Goal: Task Accomplishment & Management: Use online tool/utility

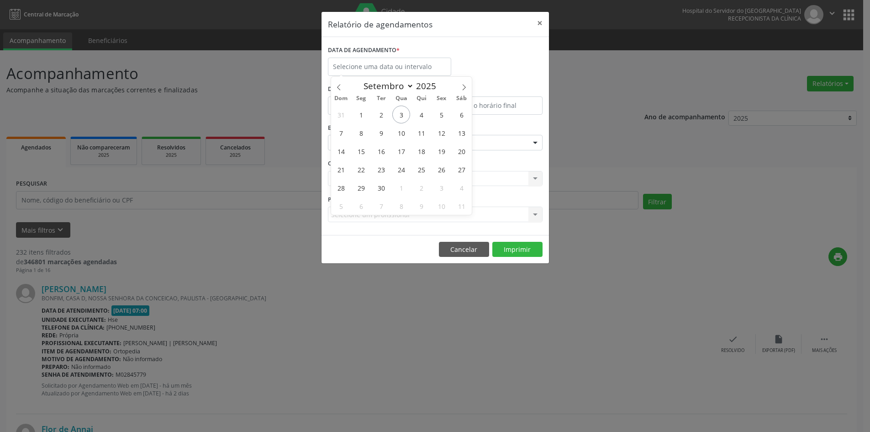
select select "8"
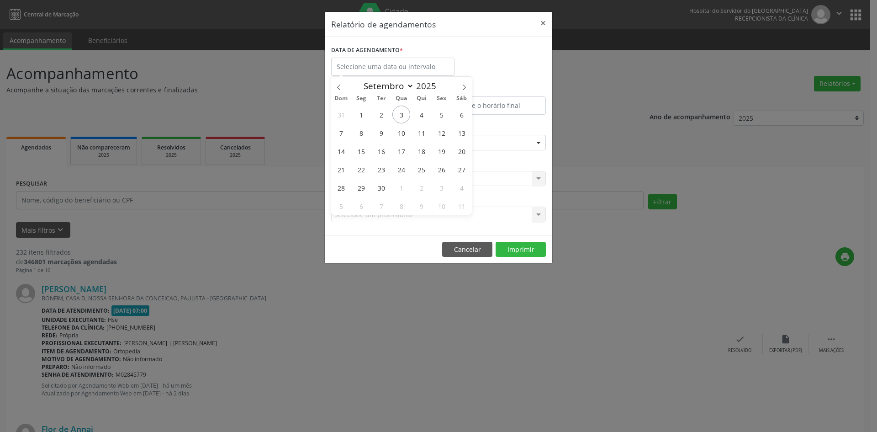
click at [361, 115] on span "1" at bounding box center [361, 115] width 18 height 18
type input "[DATE]"
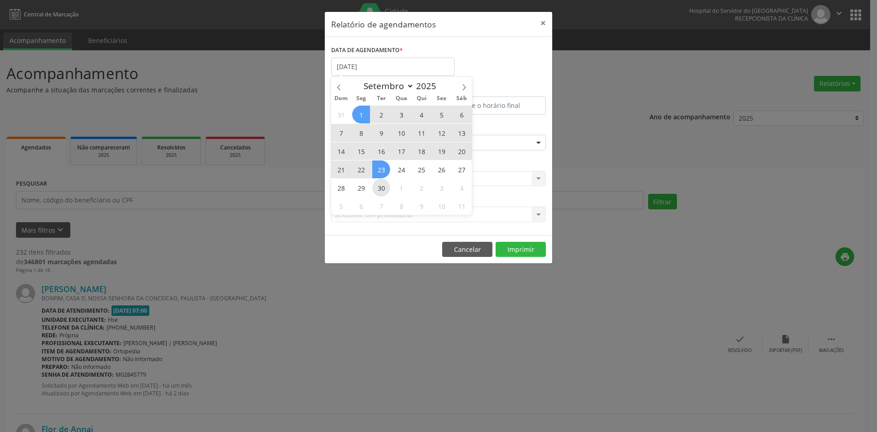
drag, startPoint x: 0, startPoint y: 0, endPoint x: 385, endPoint y: 186, distance: 427.4
click at [385, 186] on div "31 1 2 3 4 5 6 7 8 9 10 11 12 13 14 15 16 17 18 19 20 21 22 23 24 25 26 27 28 2…" at bounding box center [401, 160] width 141 height 110
click at [385, 186] on span "30" at bounding box center [381, 188] width 18 height 18
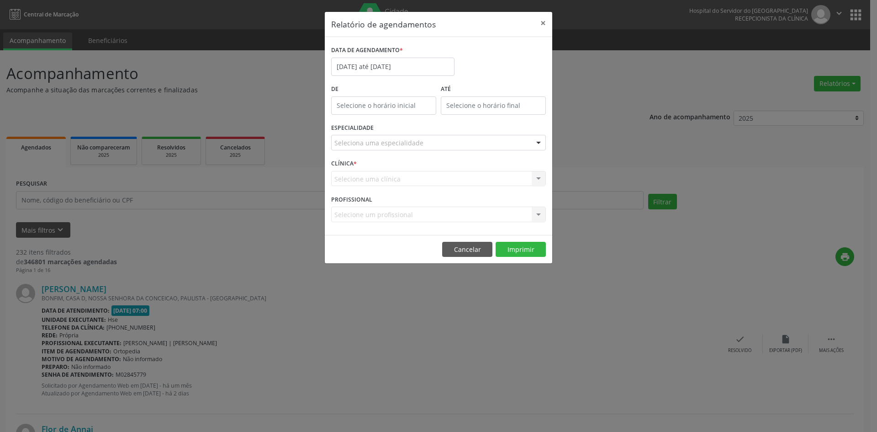
click at [435, 143] on div "Seleciona uma especialidade" at bounding box center [438, 143] width 215 height 16
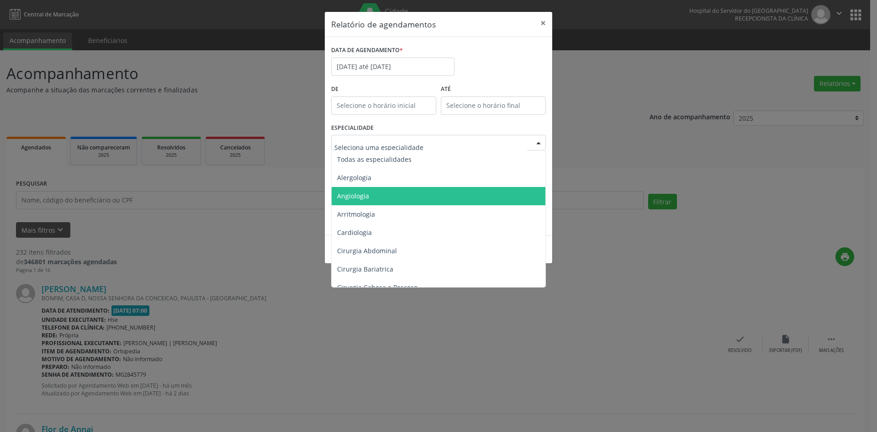
click at [396, 192] on span "Angiologia" at bounding box center [439, 196] width 215 height 18
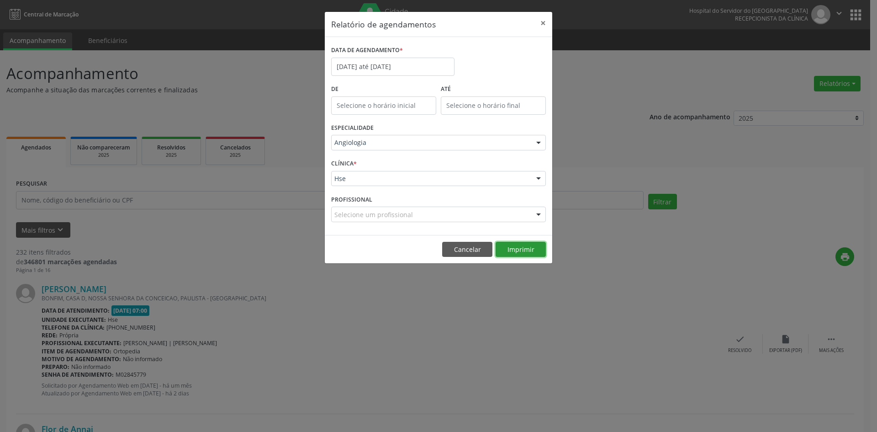
click at [521, 249] on button "Imprimir" at bounding box center [521, 250] width 50 height 16
type input "e"
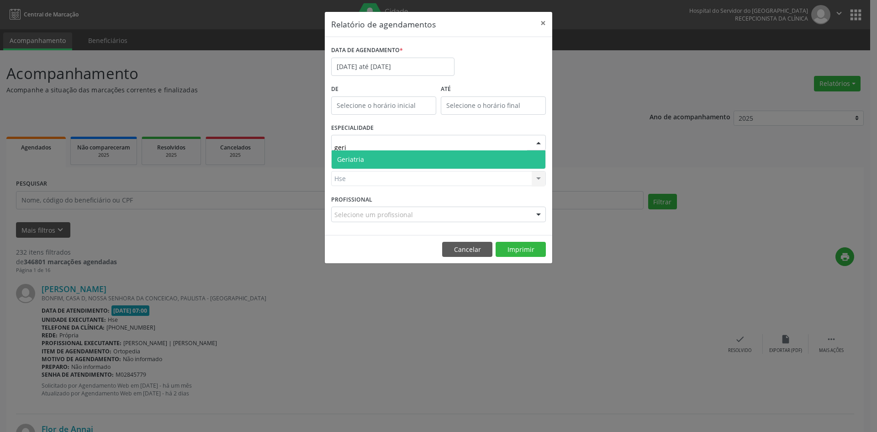
click at [409, 158] on span "Geriatria" at bounding box center [439, 159] width 214 height 18
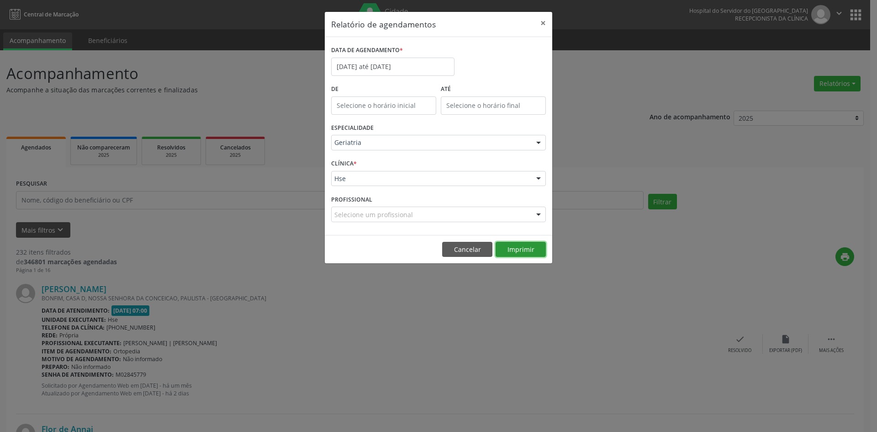
click at [530, 246] on button "Imprimir" at bounding box center [521, 250] width 50 height 16
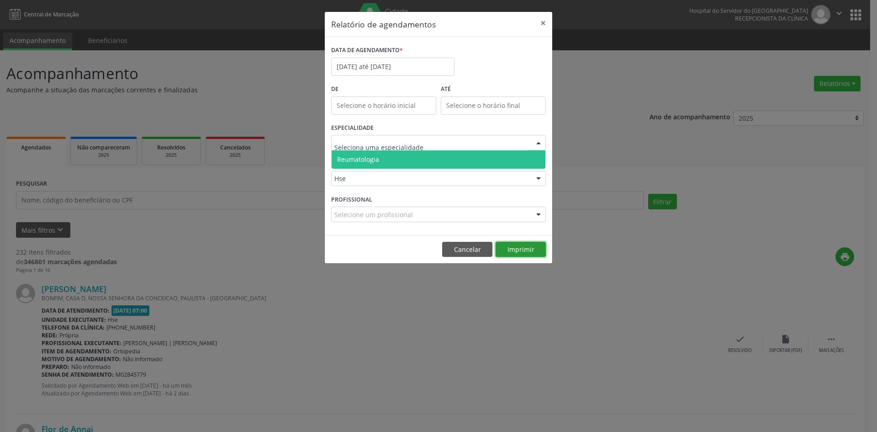
click at [522, 251] on div "Relatório de agendamentos × DATA DE AGENDAMENTO * [DATE] até [DATE] De ATÉ ESPE…" at bounding box center [438, 137] width 228 height 253
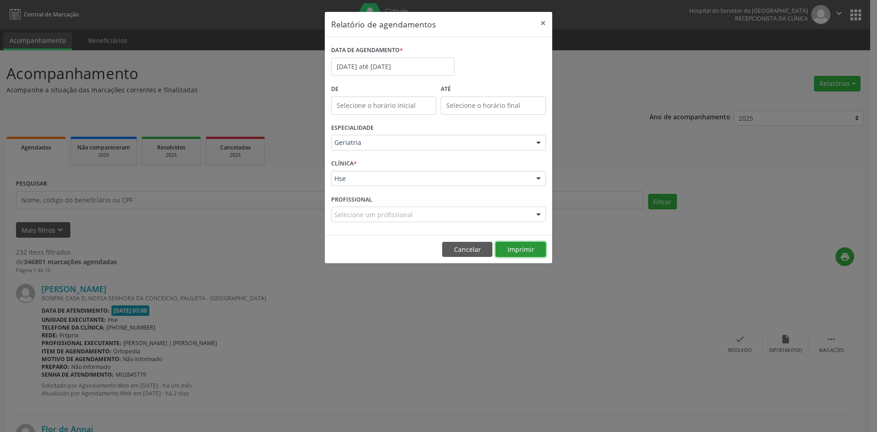
click at [513, 251] on button "Imprimir" at bounding box center [521, 250] width 50 height 16
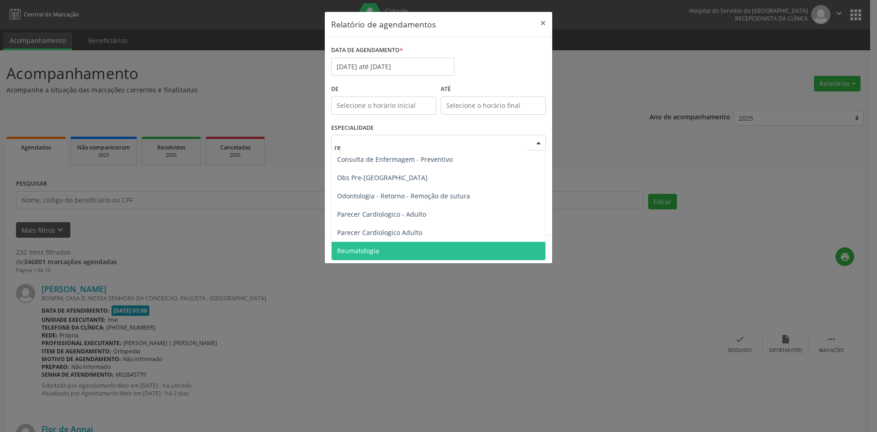
type input "reu"
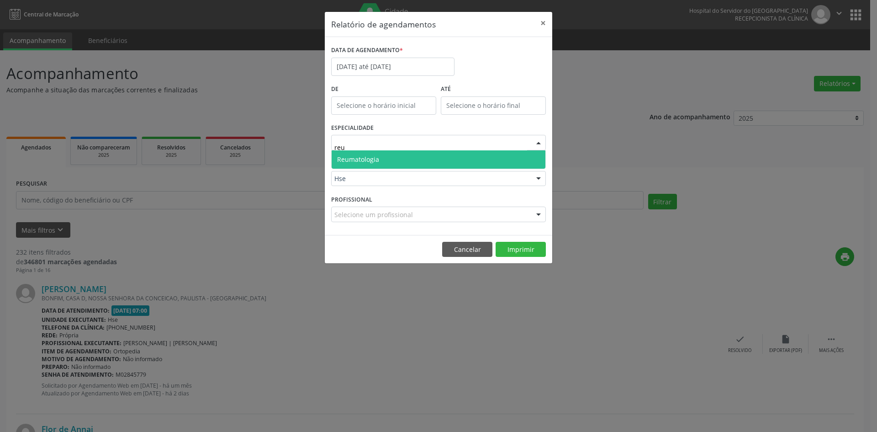
click at [431, 160] on span "Reumatologia" at bounding box center [439, 159] width 214 height 18
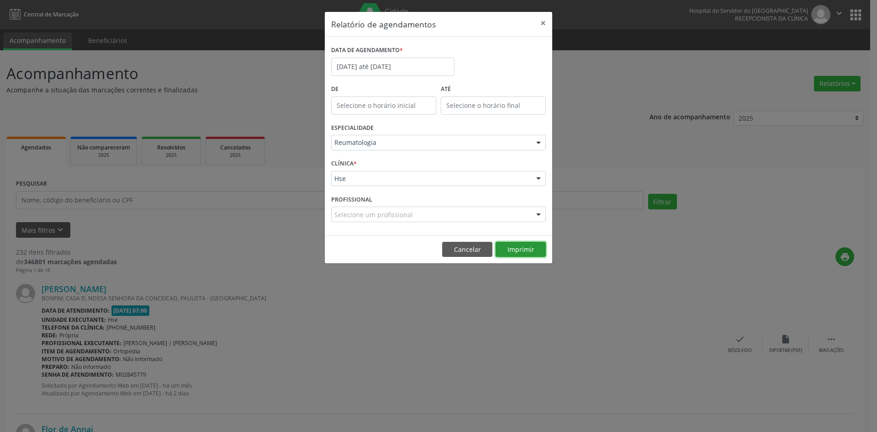
click at [516, 251] on button "Imprimir" at bounding box center [521, 250] width 50 height 16
